Goal: Transaction & Acquisition: Purchase product/service

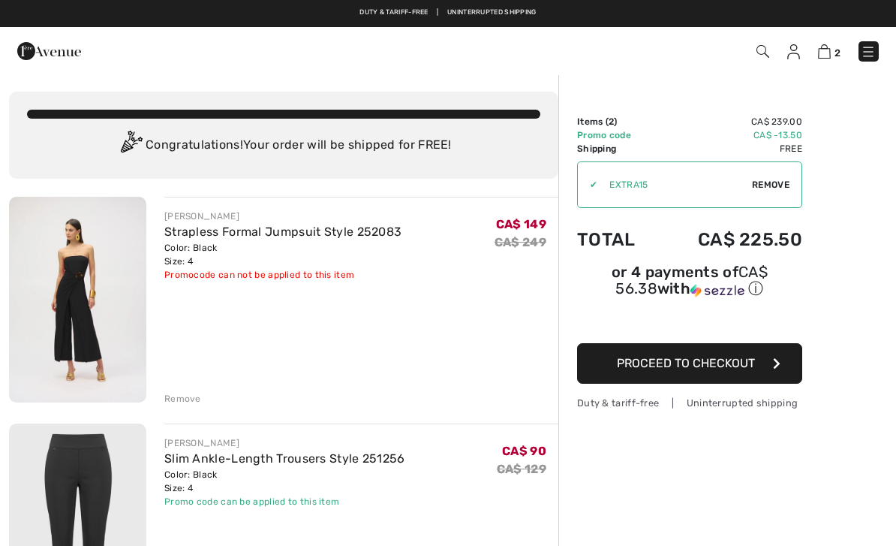
click at [764, 55] on img at bounding box center [763, 51] width 13 height 13
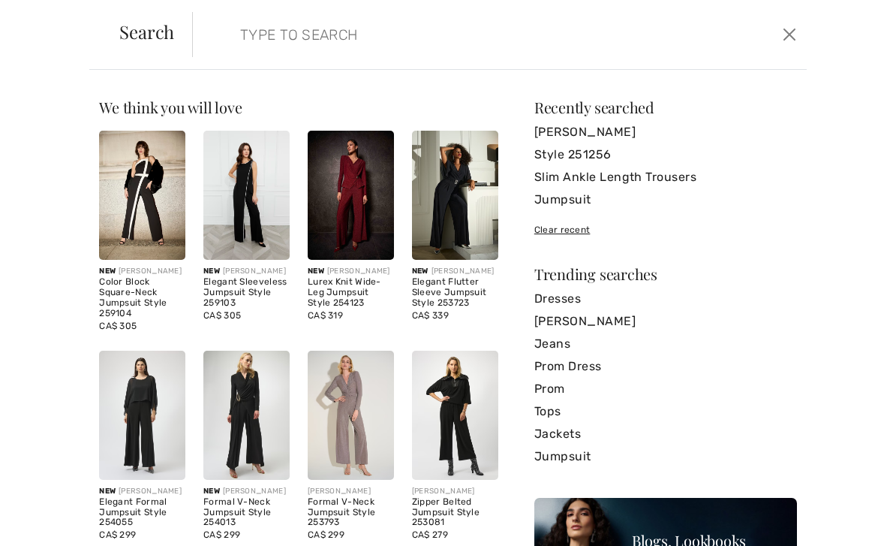
click at [246, 26] on input "search" at bounding box center [435, 34] width 412 height 45
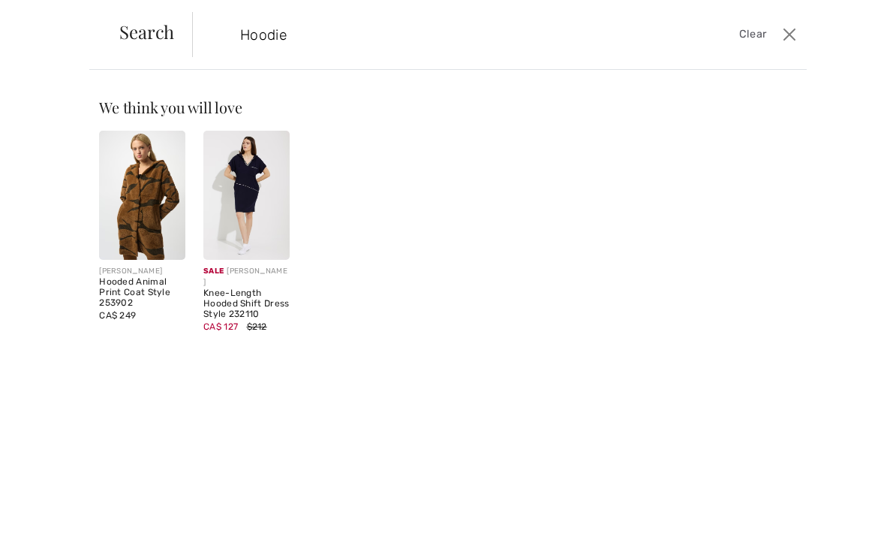
type input "Hoodie"
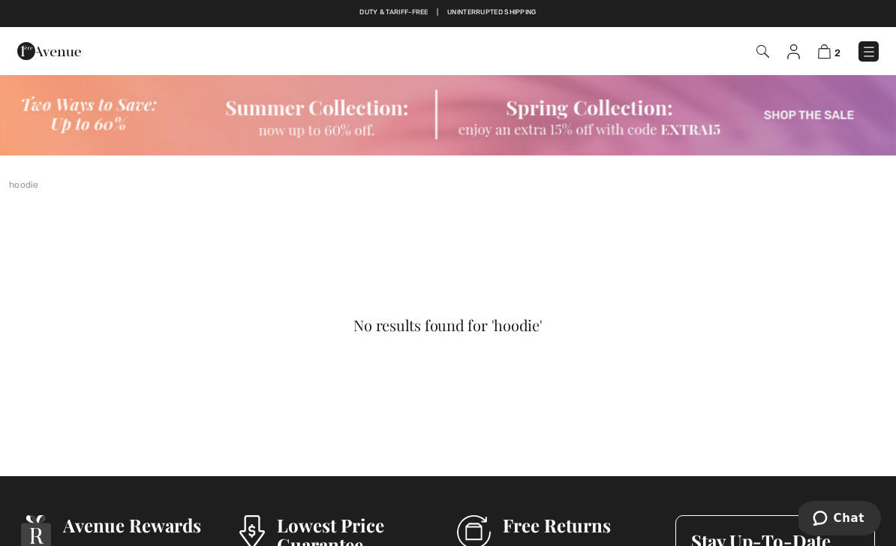
click at [797, 58] on img at bounding box center [794, 51] width 13 height 15
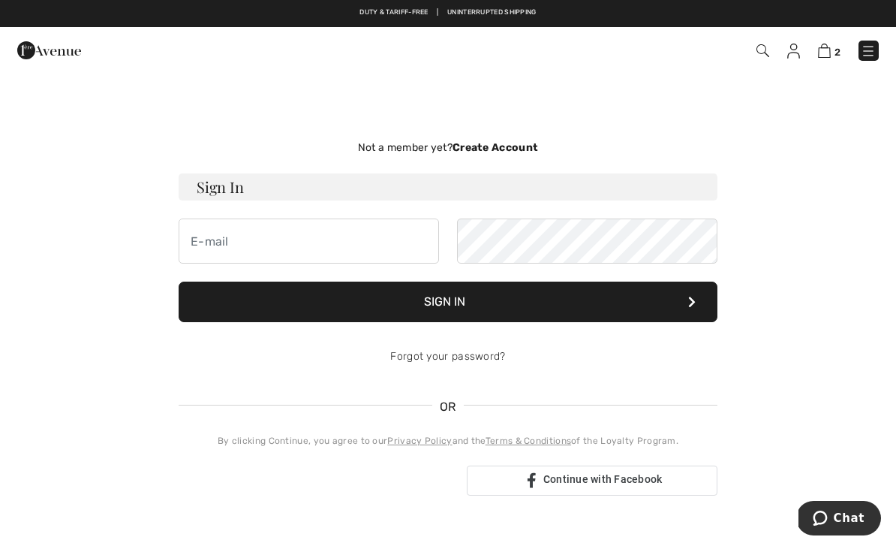
click at [827, 267] on div "Not a member yet? Create Account Sign In Sign In Forgot your password? OR" at bounding box center [448, 318] width 878 height 416
click at [55, 56] on img at bounding box center [49, 50] width 64 height 30
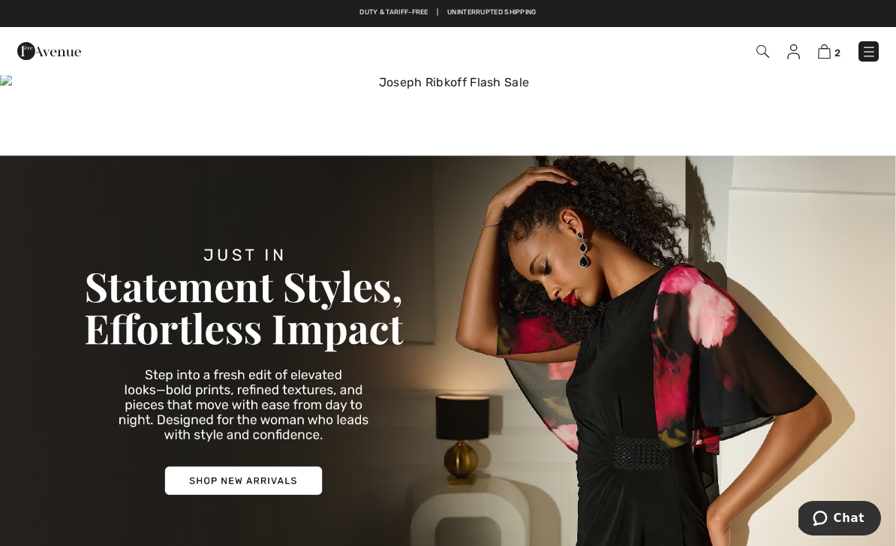
click at [813, 123] on img at bounding box center [448, 115] width 896 height 82
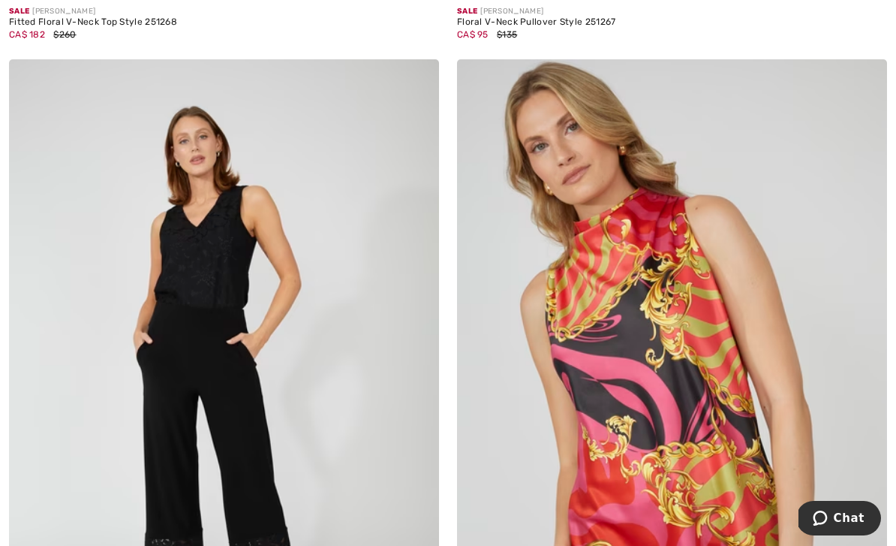
scroll to position [6053, 0]
